Goal: Check status: Check status

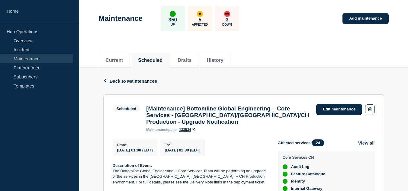
scroll to position [180, 0]
click at [216, 59] on button "History" at bounding box center [215, 60] width 17 height 5
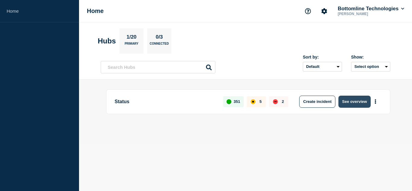
click at [353, 101] on button "See overview" at bounding box center [355, 102] width 32 height 12
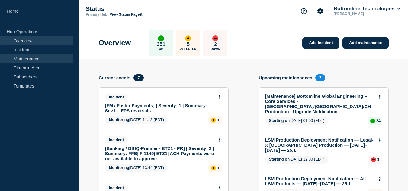
click at [44, 58] on link "Maintenance" at bounding box center [36, 58] width 73 height 9
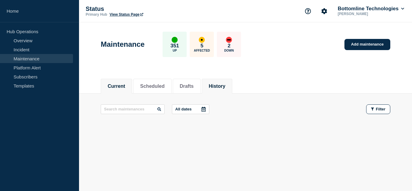
click at [221, 85] on button "History" at bounding box center [217, 86] width 17 height 5
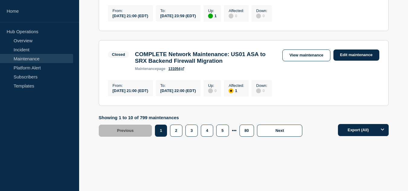
scroll to position [845, 0]
click at [179, 137] on button "2" at bounding box center [176, 131] width 12 height 12
